Goal: Obtain resource: Obtain resource

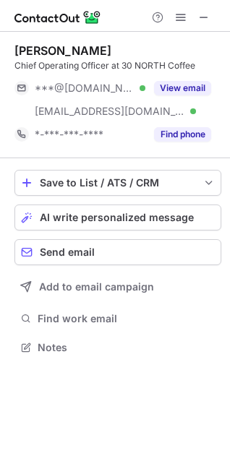
scroll to position [337, 230]
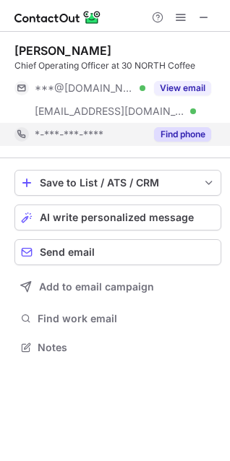
click at [172, 130] on button "Find phone" at bounding box center [182, 134] width 57 height 14
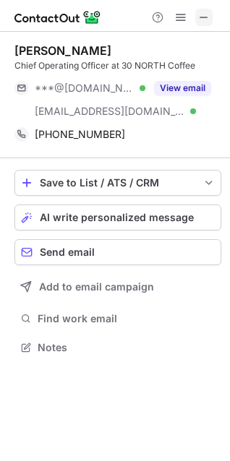
click at [207, 18] on span at bounding box center [204, 18] width 12 height 12
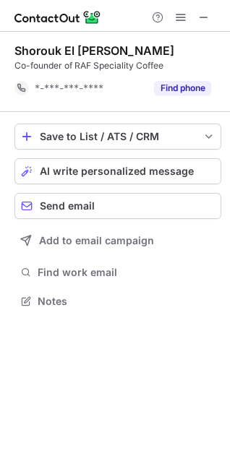
scroll to position [291, 230]
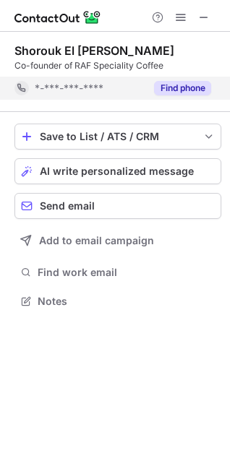
click at [194, 82] on button "Find phone" at bounding box center [182, 88] width 57 height 14
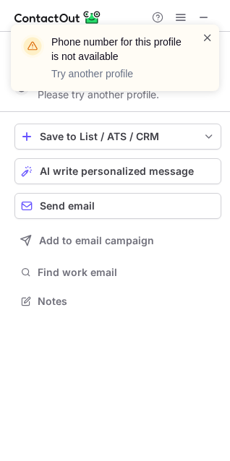
click at [204, 35] on span at bounding box center [207, 37] width 12 height 14
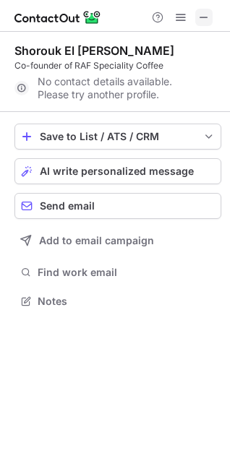
click at [206, 22] on span at bounding box center [204, 18] width 12 height 12
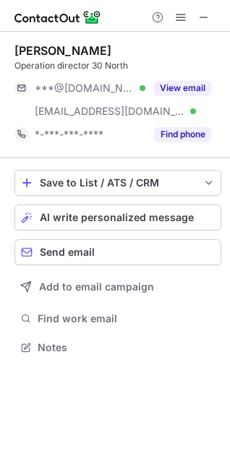
scroll to position [337, 230]
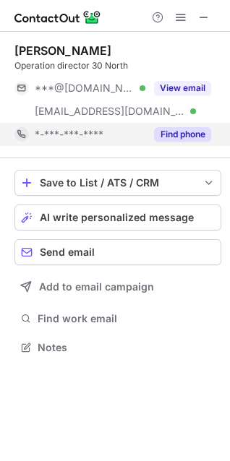
click at [170, 139] on button "Find phone" at bounding box center [182, 134] width 57 height 14
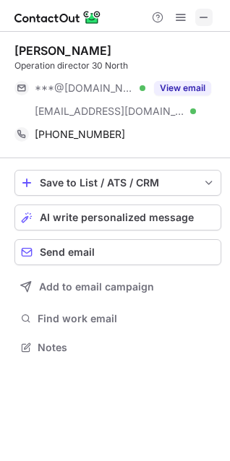
click at [211, 18] on button at bounding box center [203, 17] width 17 height 17
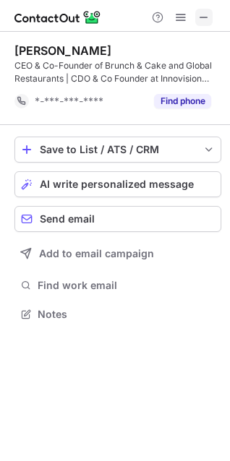
scroll to position [304, 230]
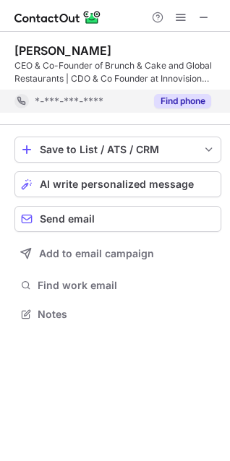
click at [179, 100] on button "Find phone" at bounding box center [182, 101] width 57 height 14
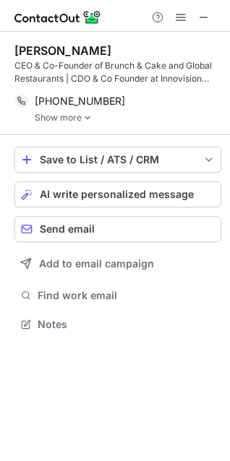
scroll to position [314, 230]
click at [204, 17] on span at bounding box center [204, 18] width 12 height 12
